Goal: Check status: Check status

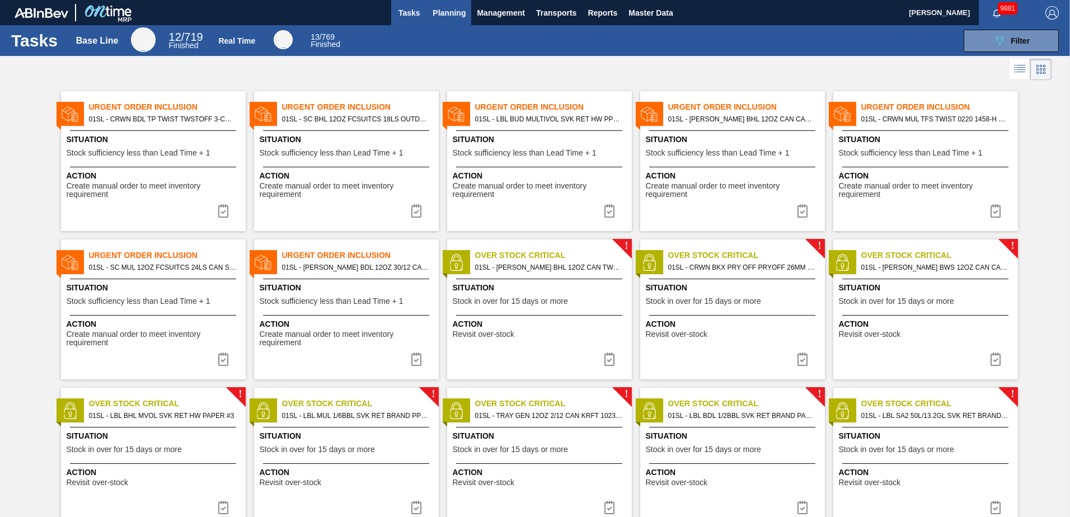
click at [459, 12] on span "Planning" at bounding box center [449, 12] width 33 height 13
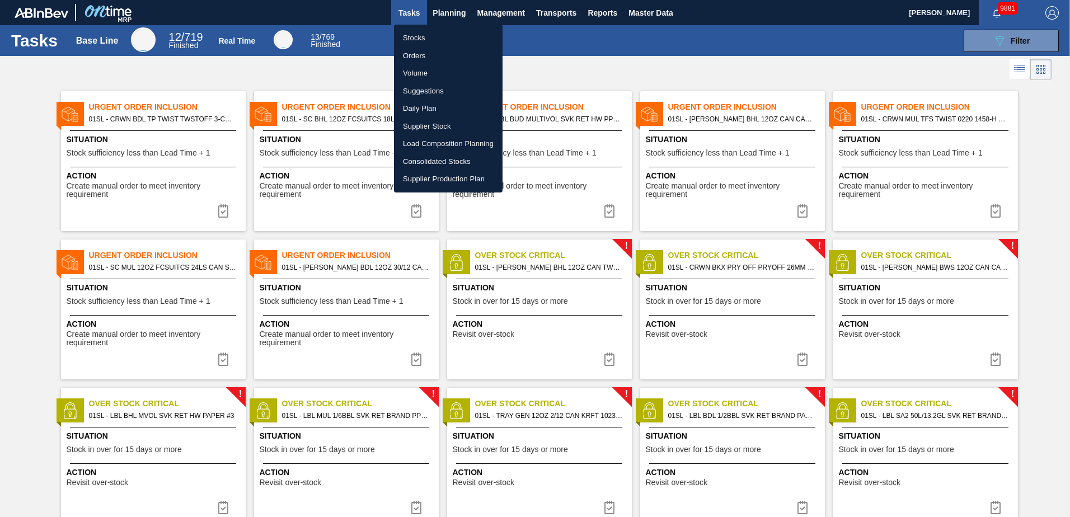
click at [421, 35] on li "Stocks" at bounding box center [448, 38] width 109 height 18
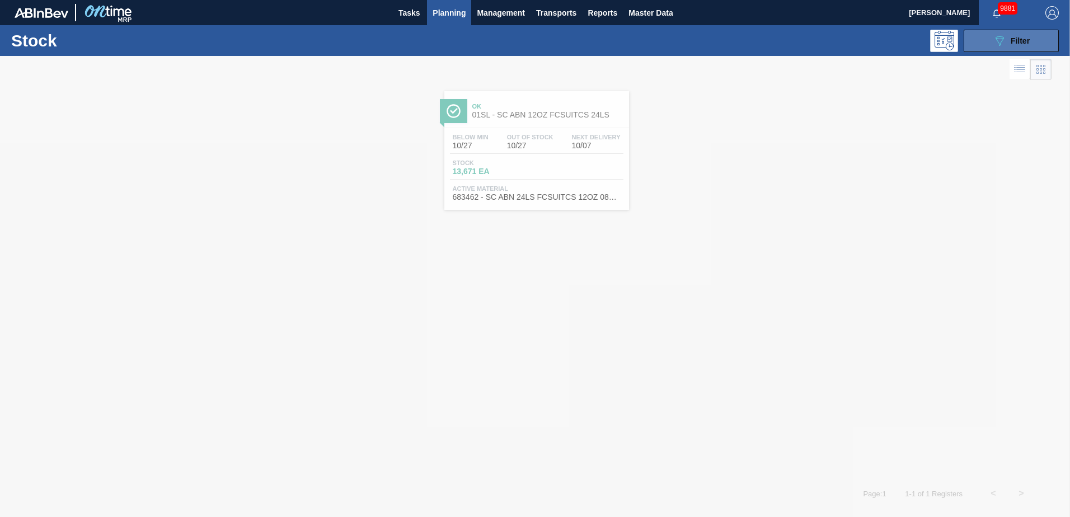
click at [1023, 38] on span "Filter" at bounding box center [1020, 40] width 19 height 9
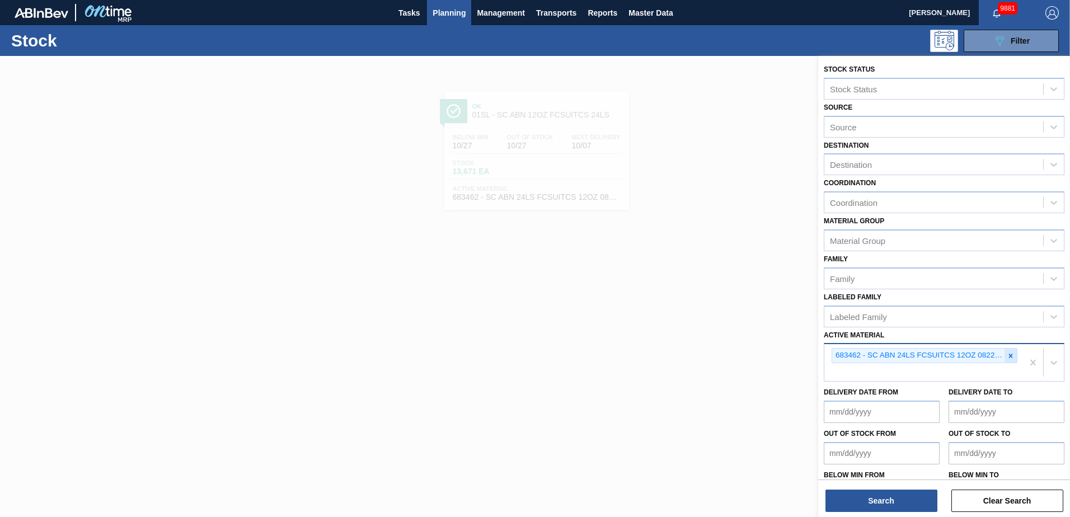
click at [1009, 352] on icon at bounding box center [1011, 356] width 8 height 8
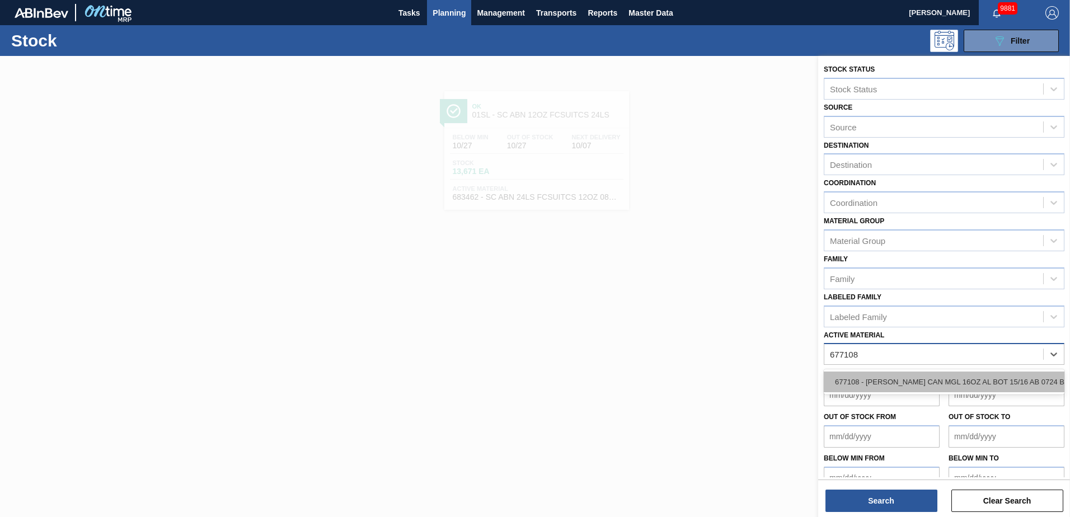
type Material "677108"
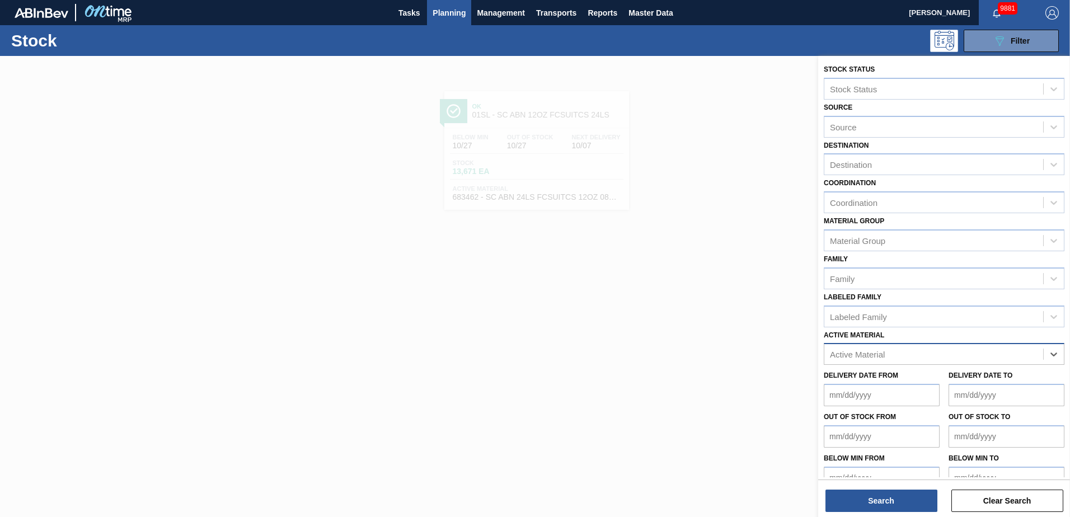
click at [901, 368] on div "Delivery Date from" at bounding box center [882, 387] width 116 height 39
click at [893, 358] on div "Active Material" at bounding box center [933, 354] width 219 height 16
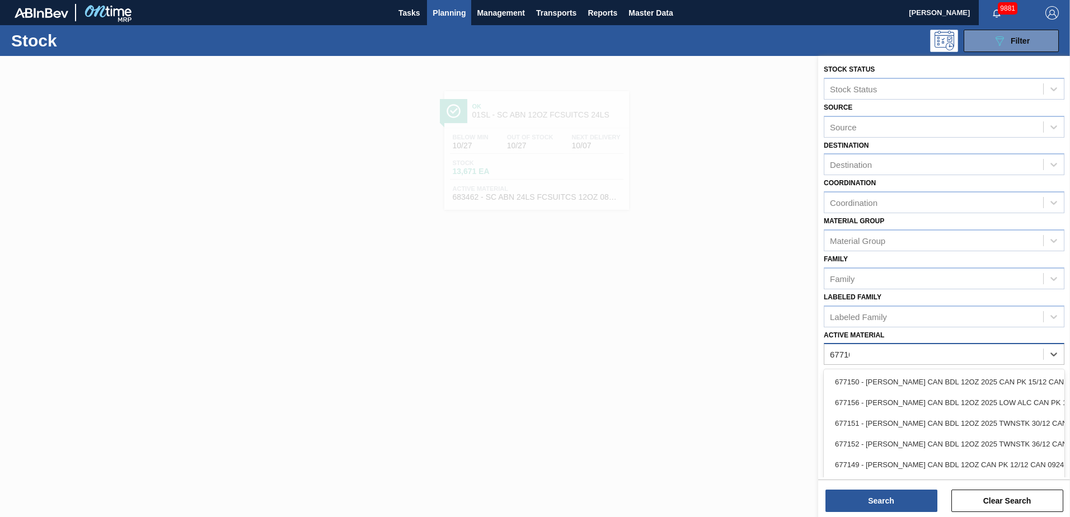
type Material "677108"
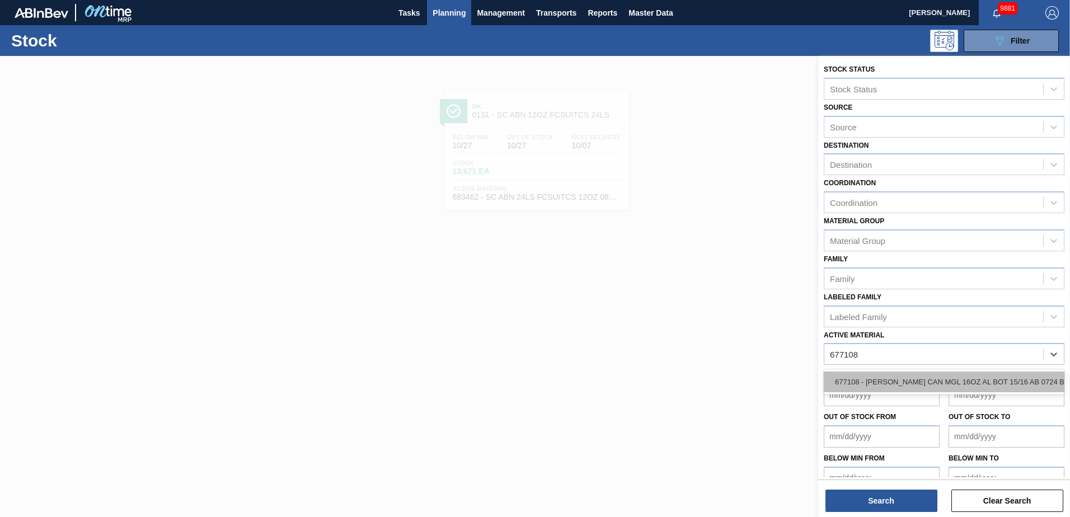
click at [883, 384] on div "677108 - [PERSON_NAME] CAN MGL 16OZ AL BOT 15/16 AB 0724 B" at bounding box center [944, 382] width 241 height 21
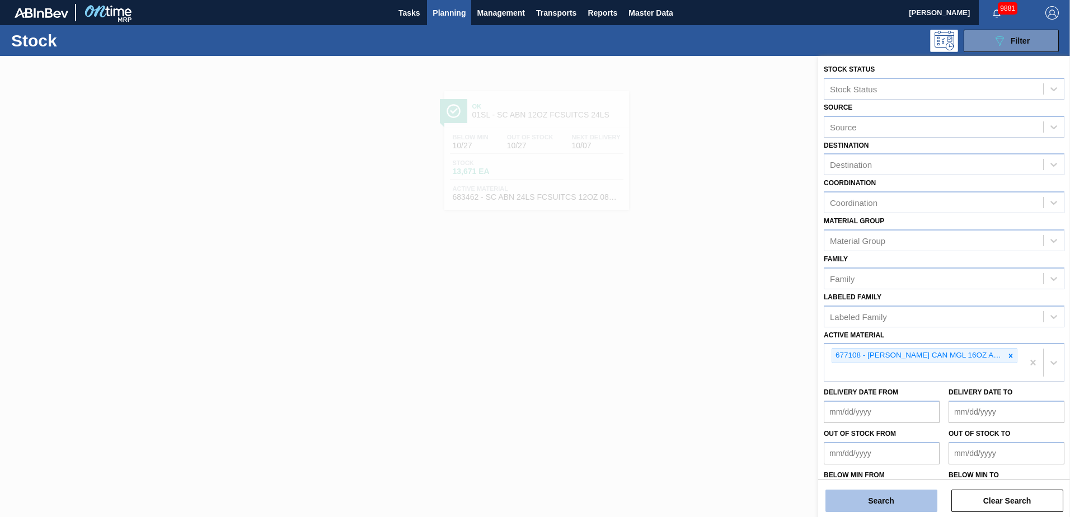
click at [874, 508] on button "Search" at bounding box center [881, 501] width 112 height 22
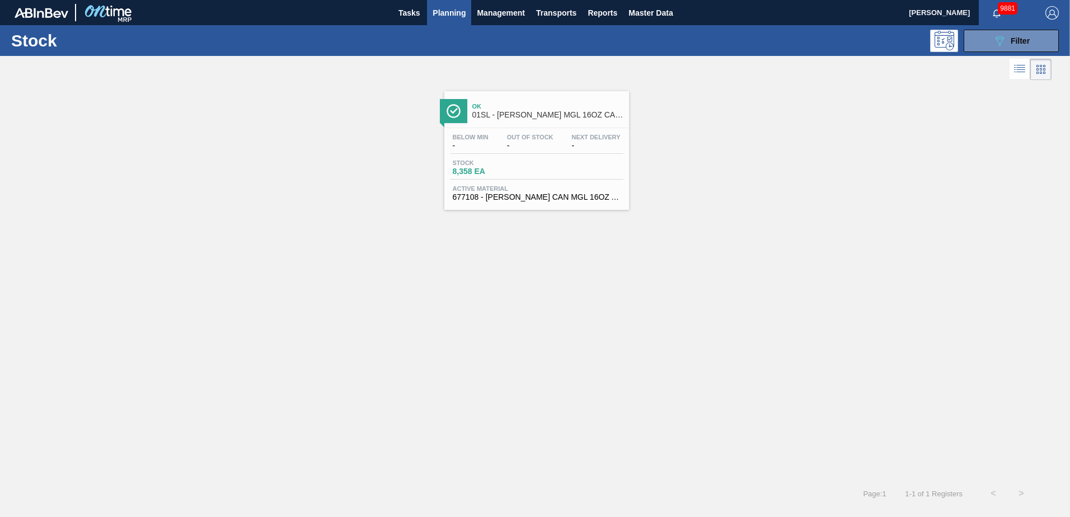
click at [514, 107] on span "Ok" at bounding box center [547, 106] width 151 height 7
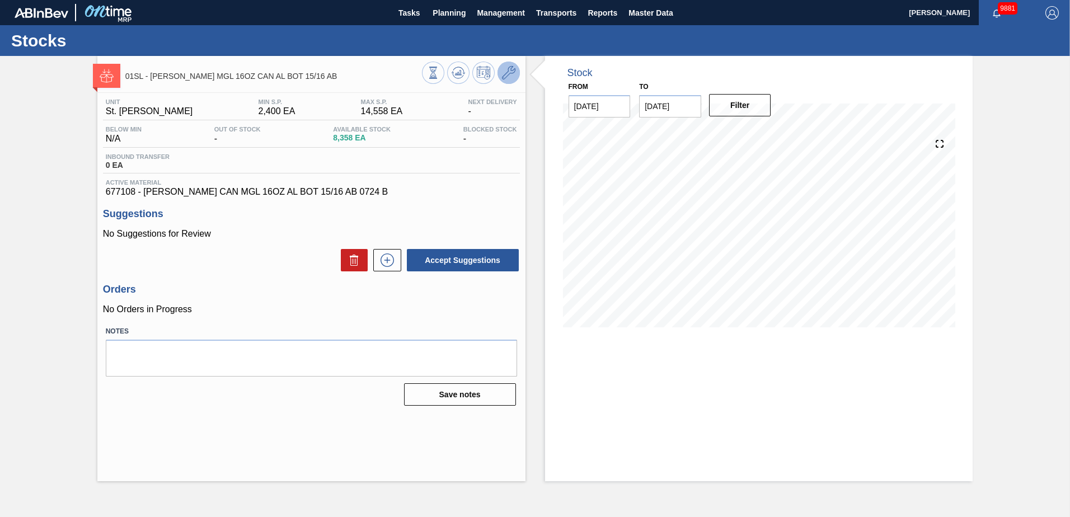
click at [512, 71] on icon at bounding box center [508, 72] width 13 height 13
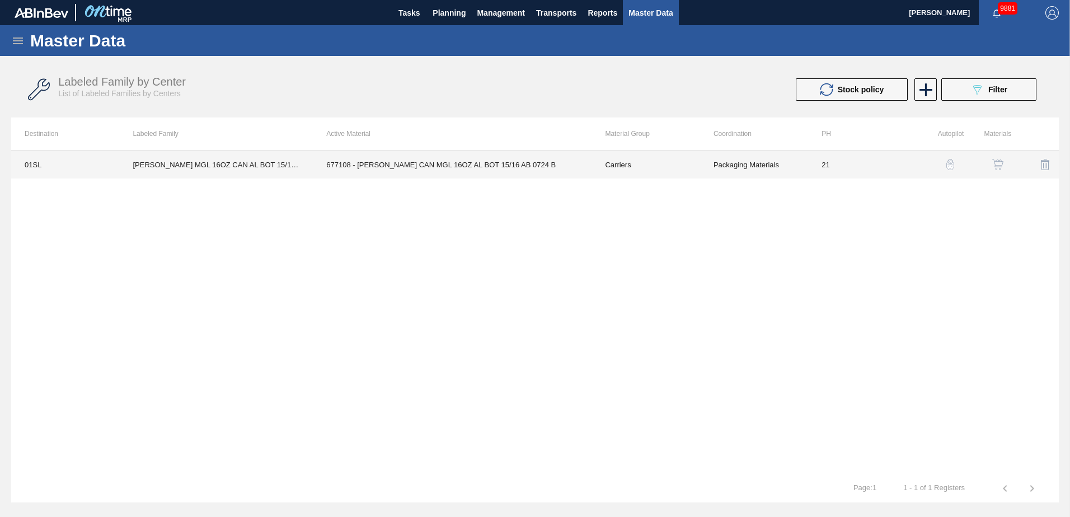
click at [437, 158] on td "677108 - [PERSON_NAME] CAN MGL 16OZ AL BOT 15/16 AB 0724 B" at bounding box center [452, 165] width 279 height 28
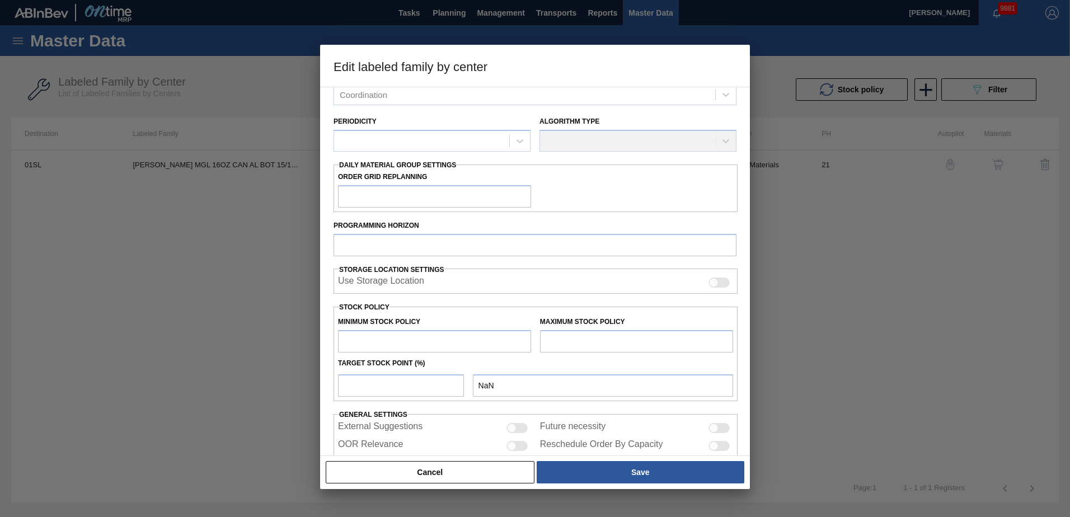
scroll to position [112, 0]
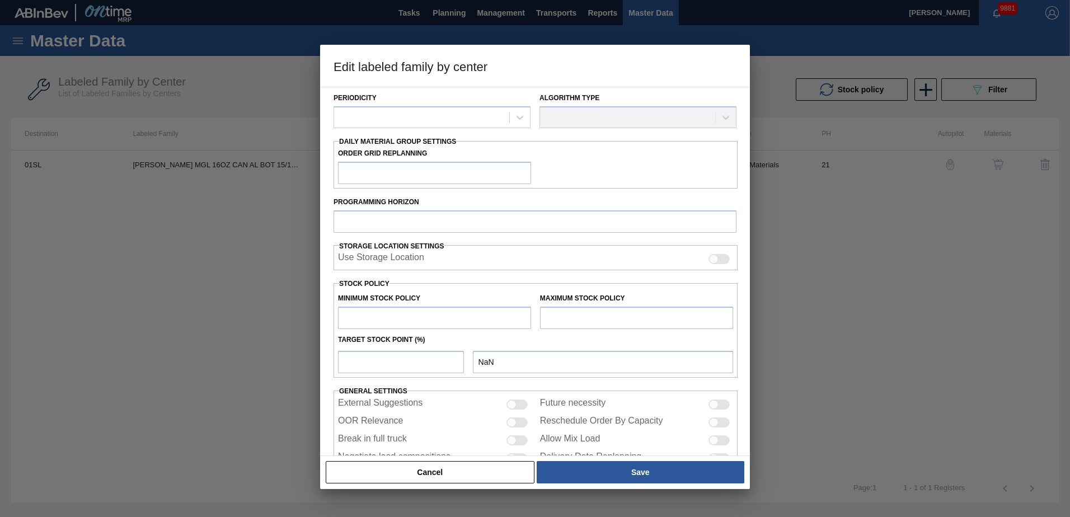
type input "Carriers"
type input "Can Carriers"
type input "[PERSON_NAME] MGL 16OZ CAN AL BOT 15/16 AB"
type input "01SL - St. [PERSON_NAME]"
type input "21"
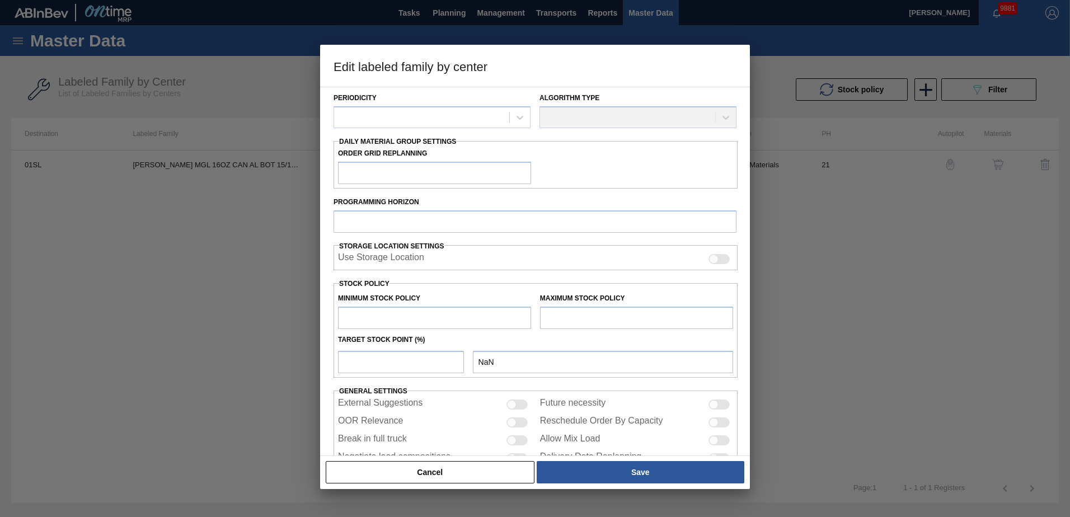
type input "2,400"
type input "14,558"
type input "22"
type input "5,075"
checkbox input "true"
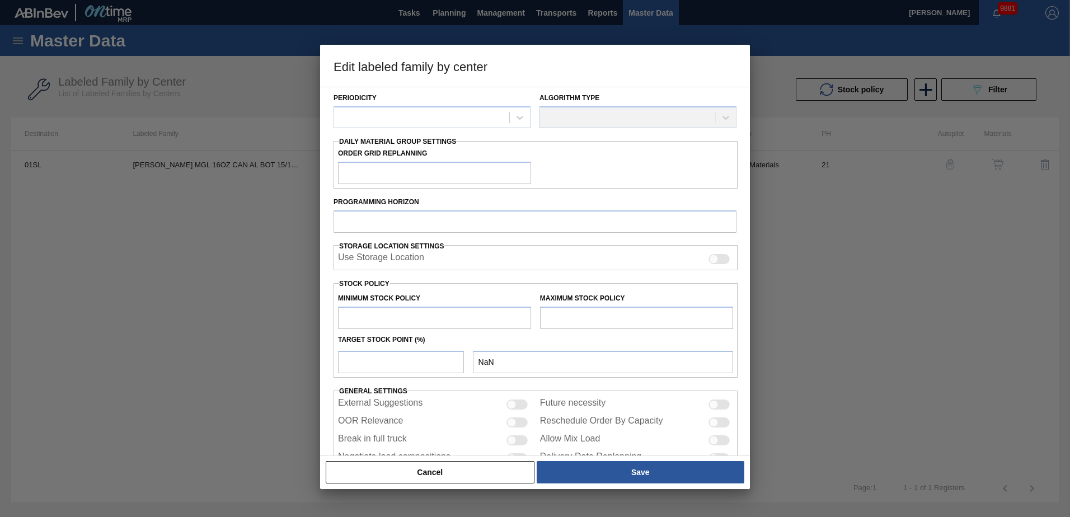
checkbox input "true"
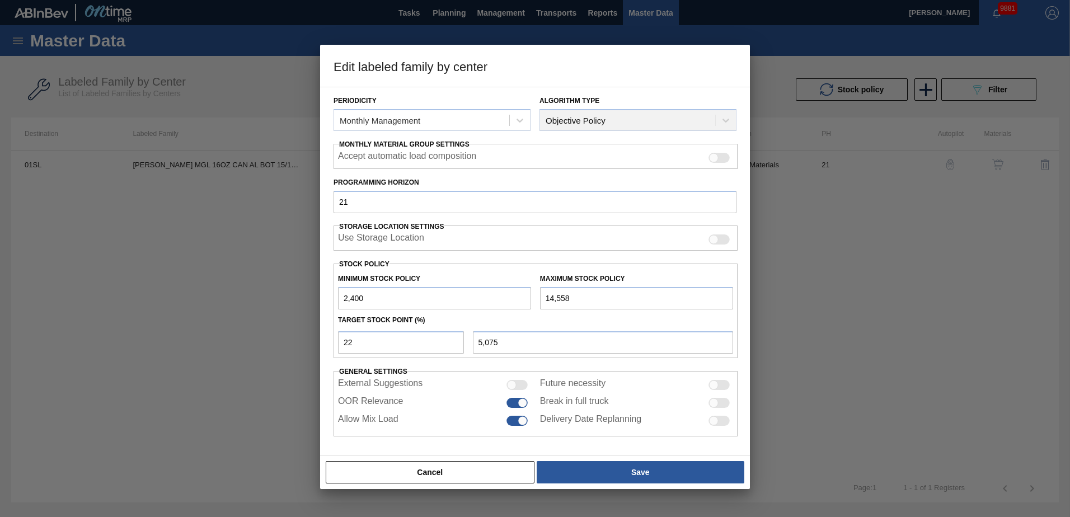
scroll to position [129, 0]
click at [462, 471] on button "Cancel" at bounding box center [430, 472] width 209 height 22
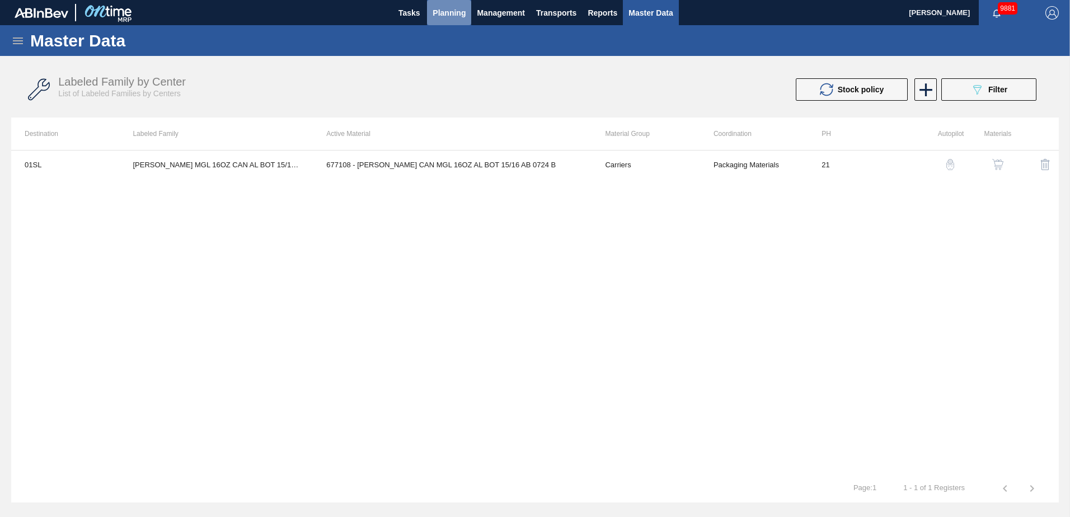
click at [450, 11] on span "Planning" at bounding box center [449, 12] width 33 height 13
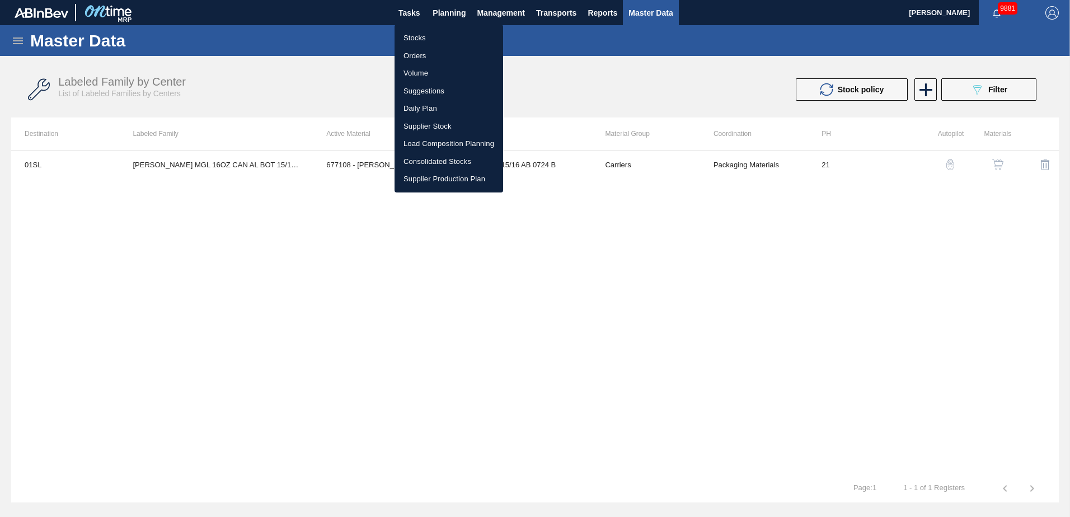
drag, startPoint x: 422, startPoint y: 147, endPoint x: 439, endPoint y: 149, distance: 16.9
click at [422, 147] on li "Load Composition Planning" at bounding box center [449, 144] width 109 height 18
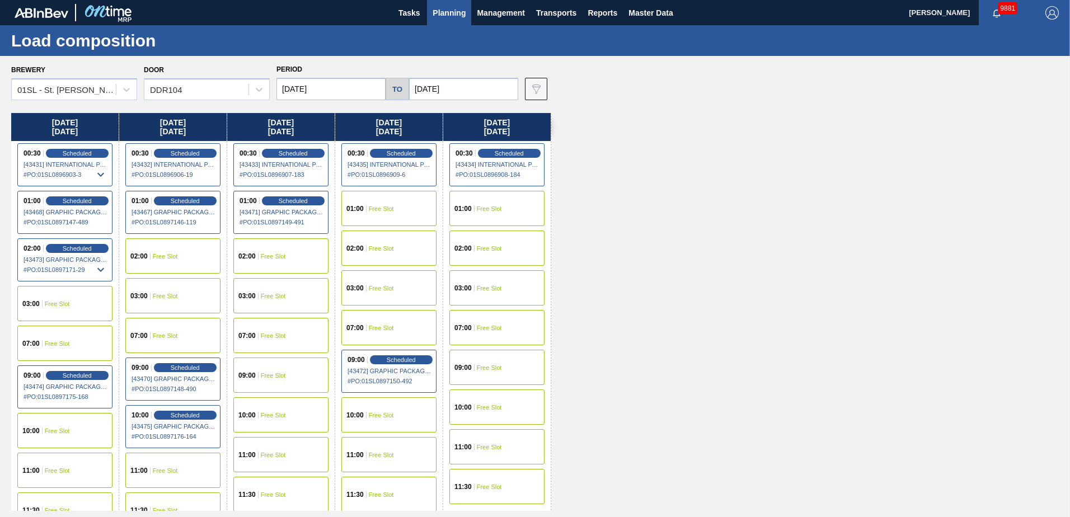
drag, startPoint x: 988, startPoint y: 0, endPoint x: 617, endPoint y: 408, distance: 551.8
click at [634, 379] on div "[DATE] 00:30 Scheduled [43431] INTERNATIONAL PAPER COMPANY - 0008219781 # PO : …" at bounding box center [537, 312] width 1053 height 398
click at [708, 246] on div "[DATE] 00:30 Scheduled [43431] INTERNATIONAL PAPER COMPANY - 0008219781 # PO : …" at bounding box center [537, 312] width 1053 height 398
click at [706, 214] on div "[DATE] 00:30 Scheduled [43431] INTERNATIONAL PAPER COMPANY - 0008219781 # PO : …" at bounding box center [537, 312] width 1053 height 398
click at [430, 18] on button "Planning" at bounding box center [449, 12] width 44 height 25
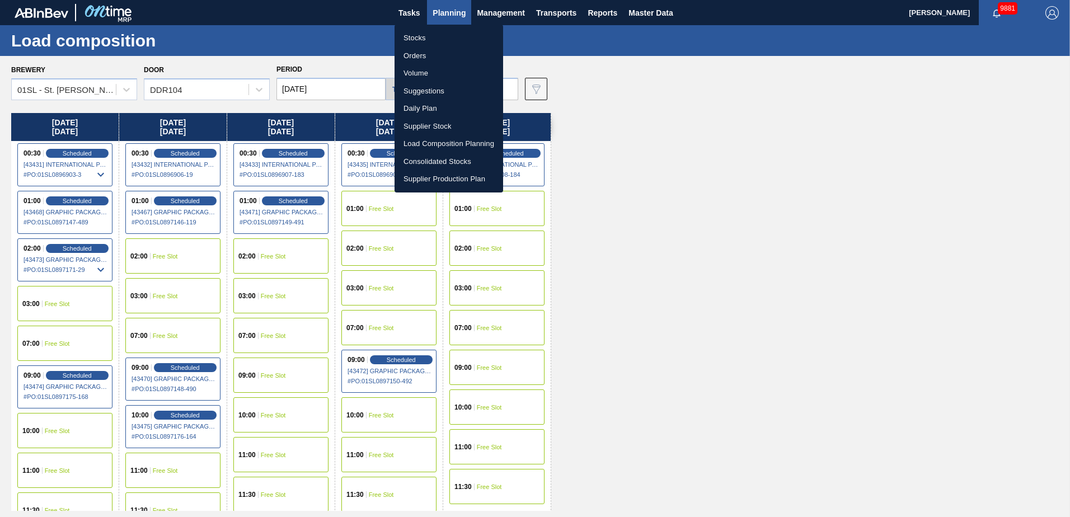
click at [448, 36] on li "Stocks" at bounding box center [449, 38] width 109 height 18
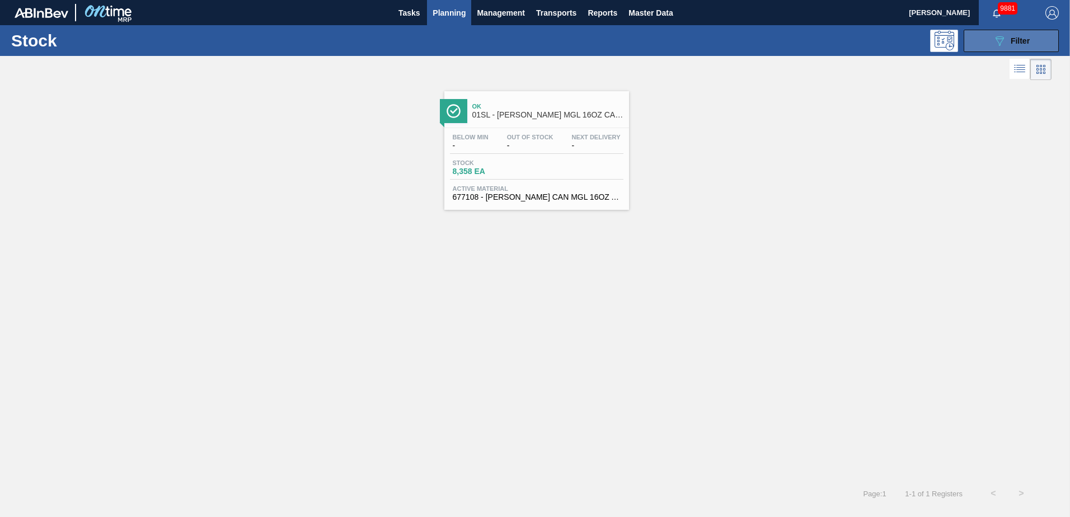
click at [1011, 36] on span "Filter" at bounding box center [1020, 40] width 19 height 9
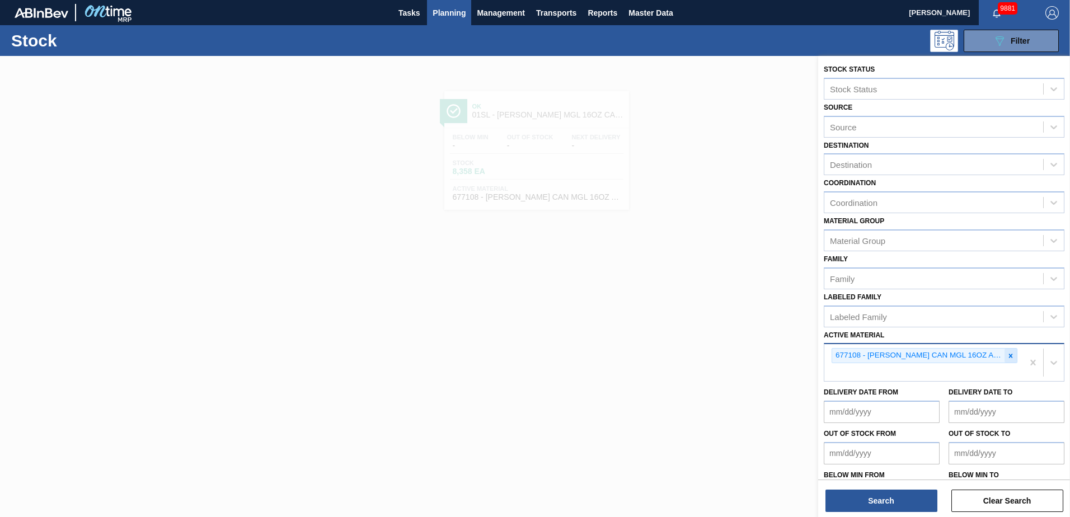
click at [1010, 359] on icon at bounding box center [1011, 356] width 8 height 8
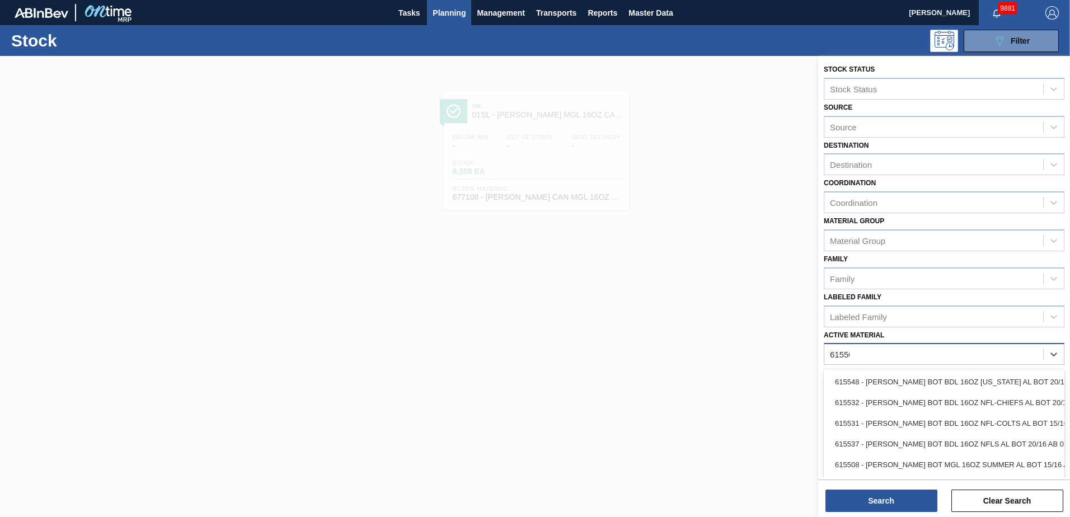
type Material "615502"
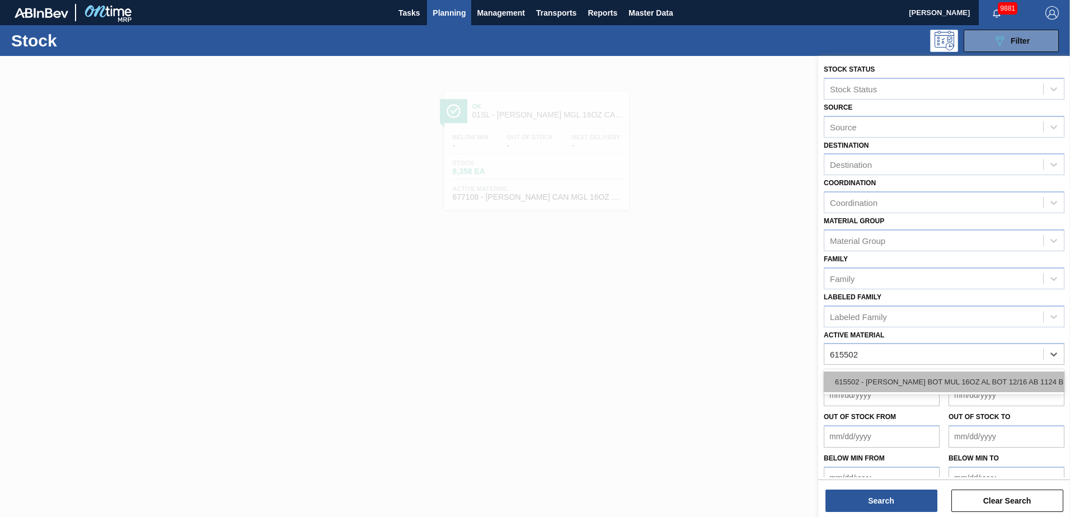
click at [880, 380] on div "615502 - [PERSON_NAME] BOT MUL 16OZ AL BOT 12/16 AB 1124 B" at bounding box center [944, 382] width 241 height 21
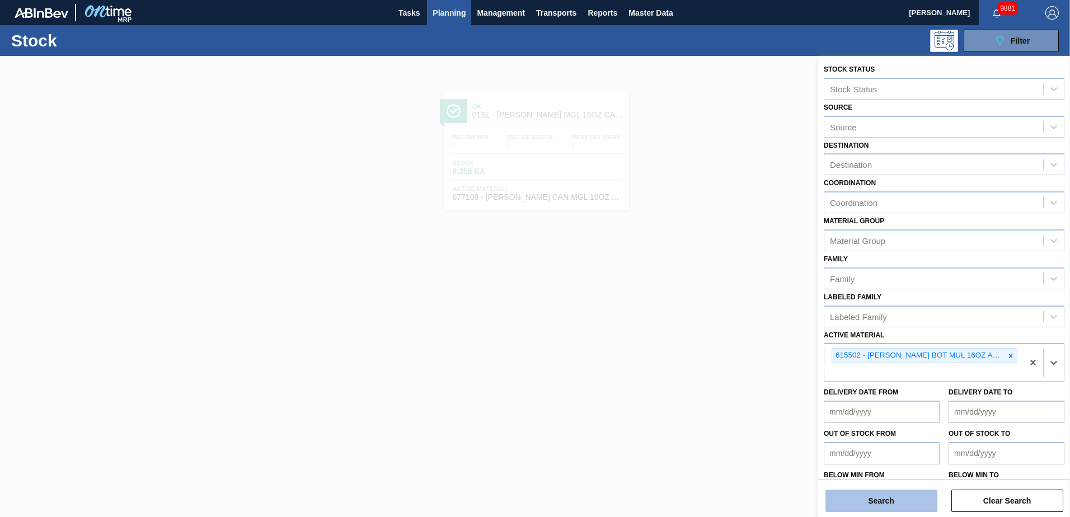
click at [877, 496] on button "Search" at bounding box center [881, 501] width 112 height 22
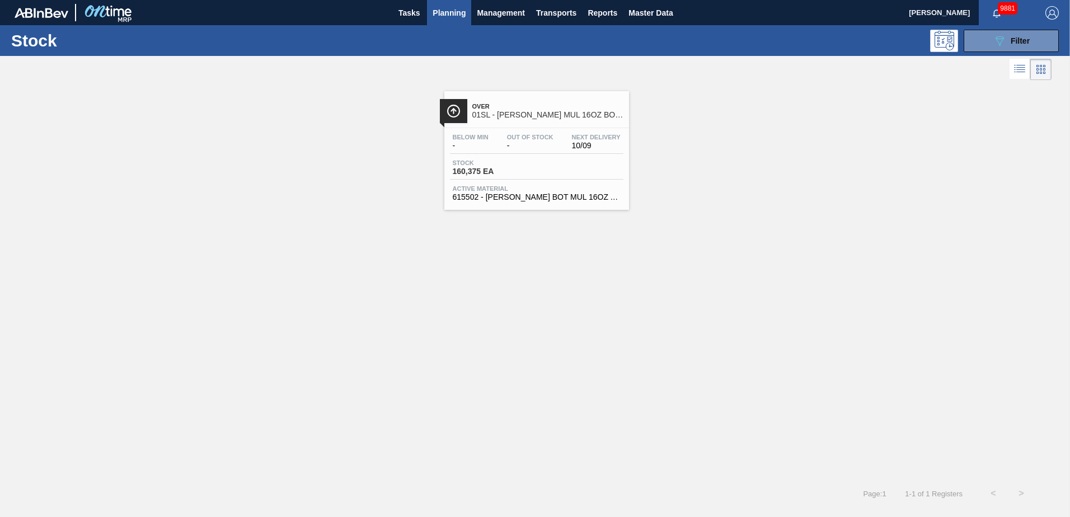
click at [527, 110] on span "Over" at bounding box center [547, 106] width 151 height 7
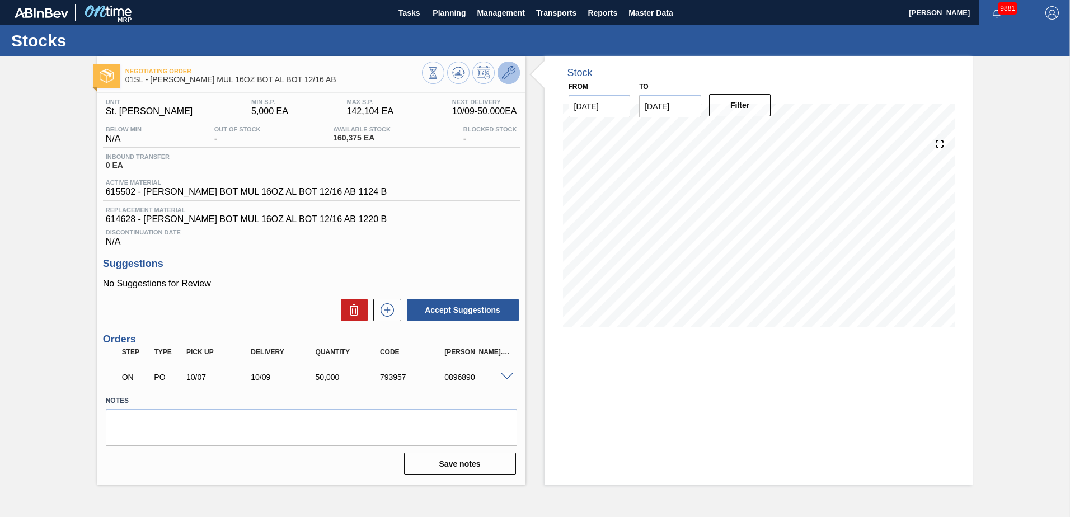
click at [509, 64] on button at bounding box center [509, 73] width 22 height 22
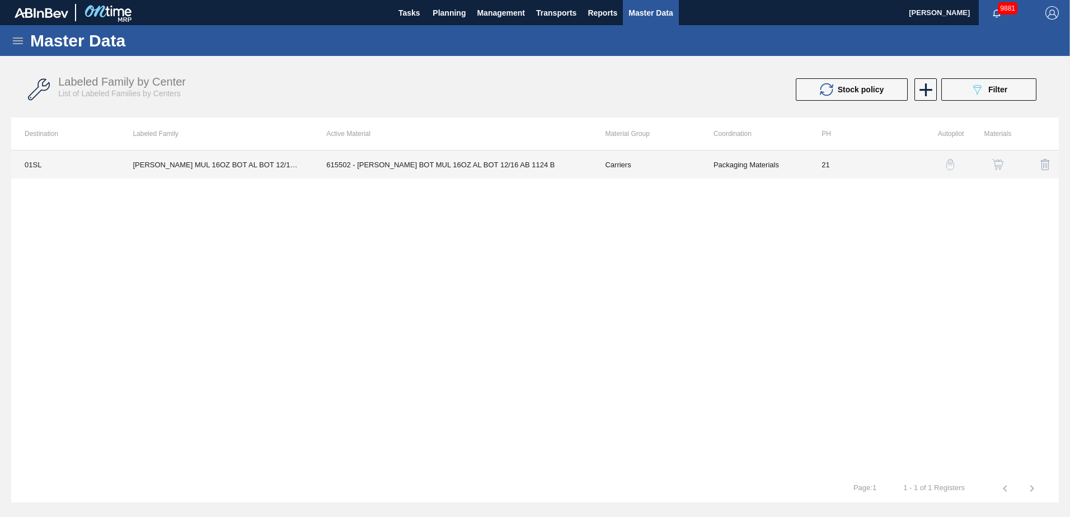
click at [477, 157] on td "615502 - [PERSON_NAME] BOT MUL 16OZ AL BOT 12/16 AB 1124 B" at bounding box center [452, 165] width 279 height 28
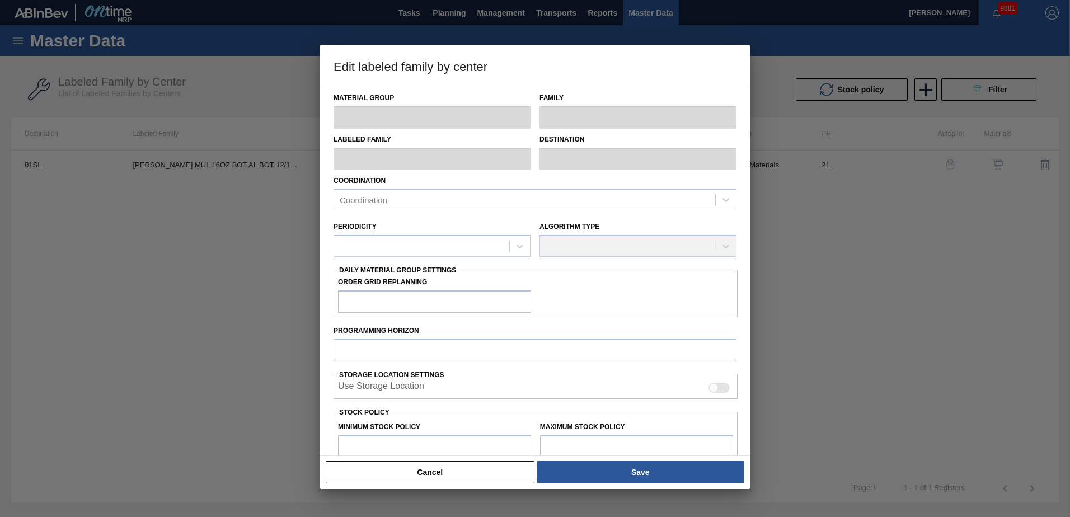
type input "Carriers"
type input "Bottle Carriers"
type input "[PERSON_NAME] MUL 16OZ BOT AL BOT 12/16 AB"
type input "01SL - St. [PERSON_NAME]"
type input "21"
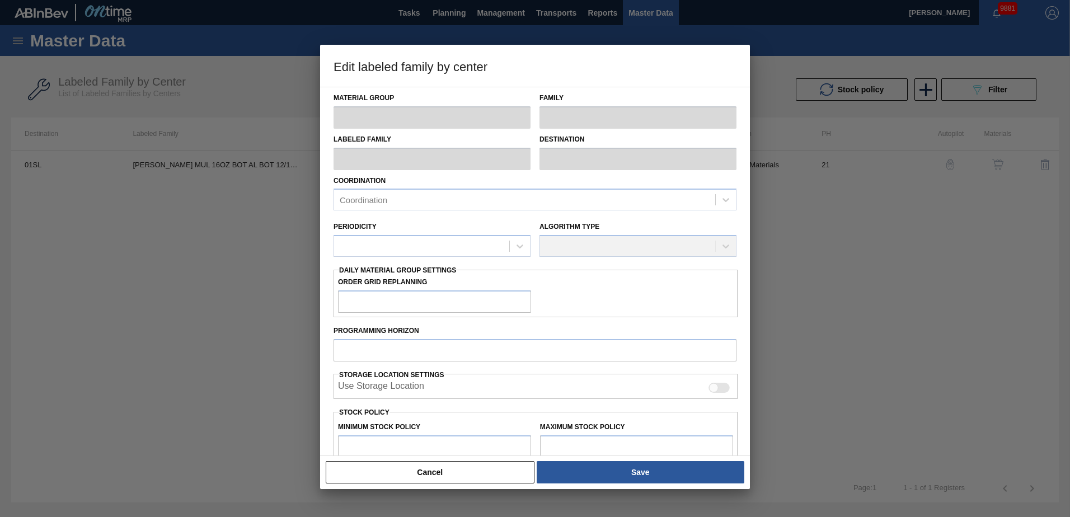
type input "5,000"
type input "142,104"
type input "18"
type input "29,679"
checkbox input "true"
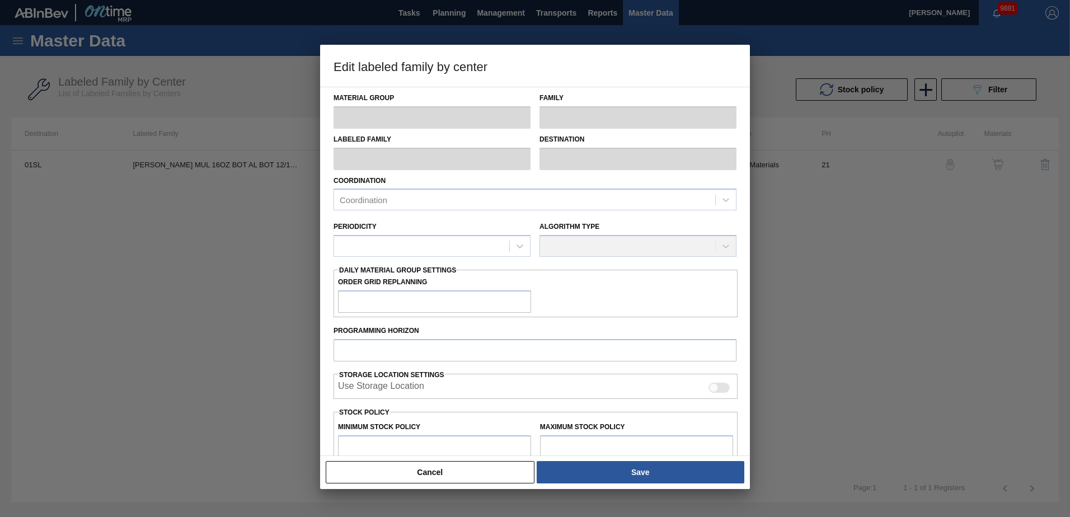
checkbox input "true"
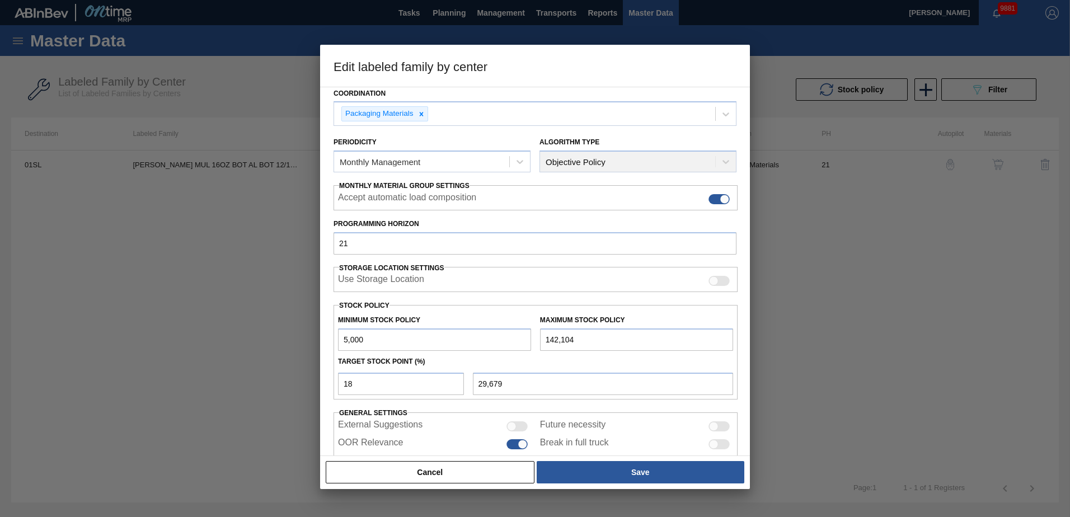
scroll to position [129, 0]
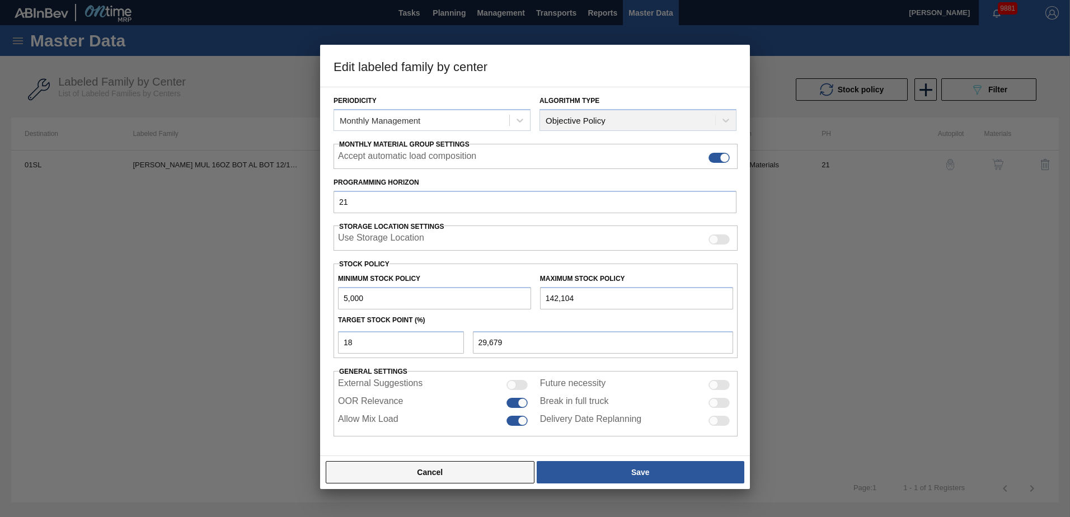
click at [445, 468] on button "Cancel" at bounding box center [430, 472] width 209 height 22
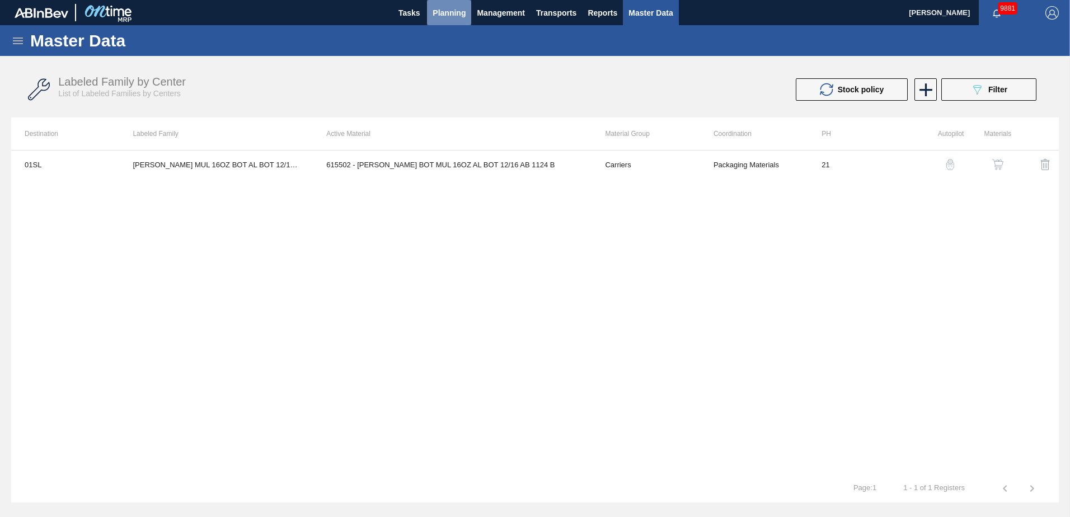
click at [454, 20] on button "Planning" at bounding box center [449, 12] width 44 height 25
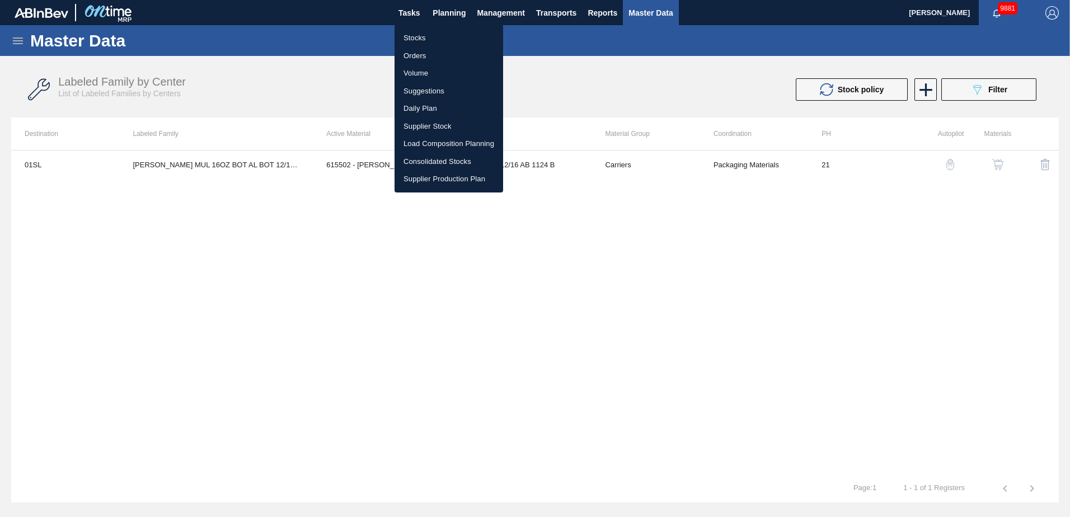
click at [451, 143] on li "Load Composition Planning" at bounding box center [449, 144] width 109 height 18
